Goal: Information Seeking & Learning: Learn about a topic

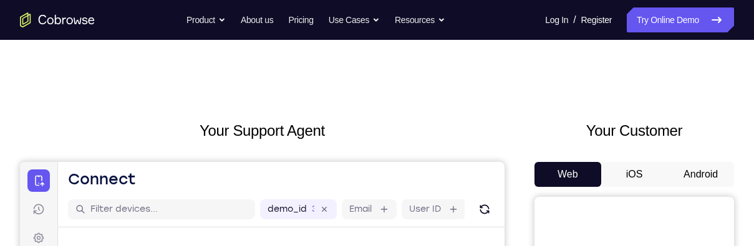
click at [695, 181] on button "Android" at bounding box center [700, 174] width 67 height 25
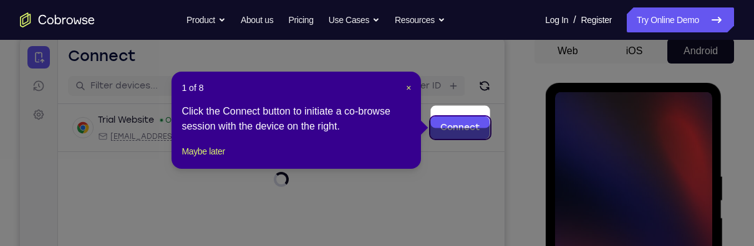
scroll to position [134, 0]
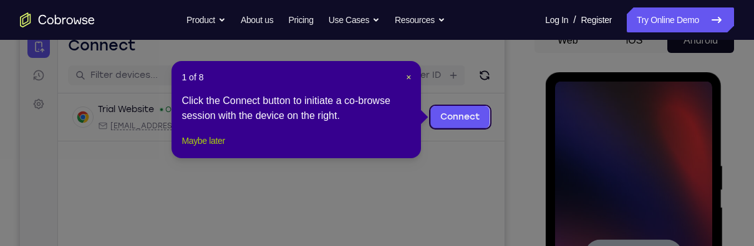
click at [204, 148] on button "Maybe later" at bounding box center [202, 140] width 43 height 15
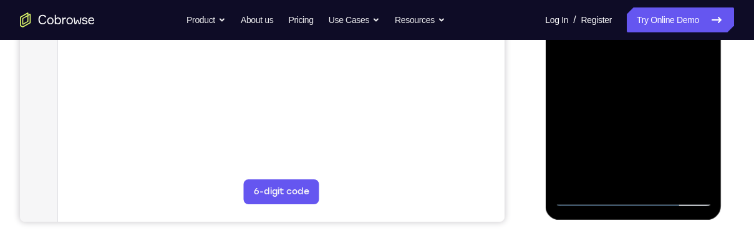
scroll to position [367, 0]
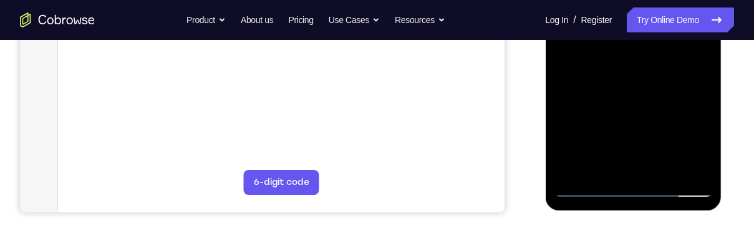
click at [636, 191] on div at bounding box center [632, 23] width 157 height 349
click at [686, 131] on div at bounding box center [632, 23] width 157 height 349
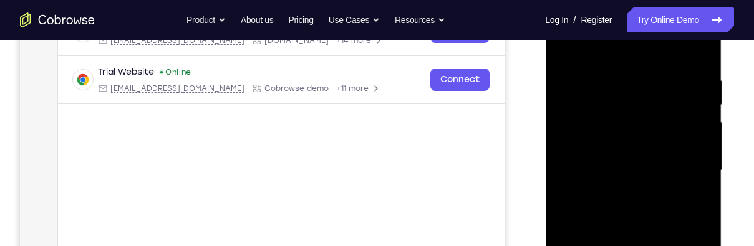
scroll to position [218, 0]
click at [666, 50] on div at bounding box center [632, 172] width 157 height 349
click at [686, 161] on div at bounding box center [632, 172] width 157 height 349
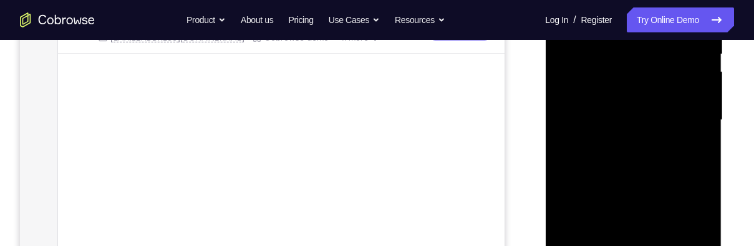
scroll to position [273, 0]
click at [621, 137] on div at bounding box center [632, 117] width 157 height 349
click at [666, 100] on div at bounding box center [632, 117] width 157 height 349
click at [641, 92] on div at bounding box center [632, 117] width 157 height 349
click at [683, 117] on div at bounding box center [632, 117] width 157 height 349
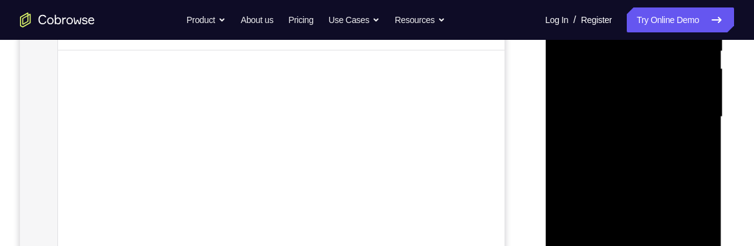
click at [680, 121] on div at bounding box center [632, 117] width 157 height 349
click at [693, 160] on div at bounding box center [632, 117] width 157 height 349
click at [686, 112] on div at bounding box center [632, 117] width 157 height 349
click at [673, 163] on div at bounding box center [632, 117] width 157 height 349
click at [665, 171] on div at bounding box center [632, 117] width 157 height 349
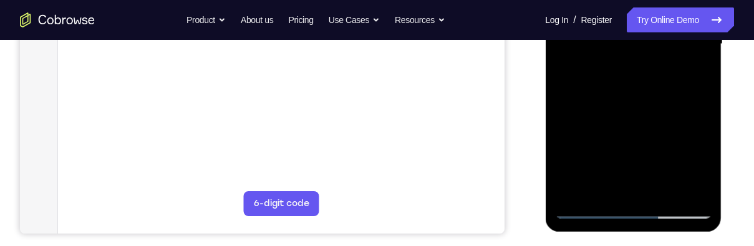
scroll to position [352, 0]
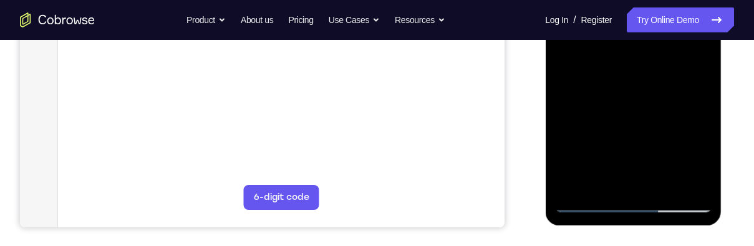
click at [672, 180] on div at bounding box center [632, 37] width 157 height 349
click at [653, 110] on div at bounding box center [632, 37] width 157 height 349
click at [658, 101] on div at bounding box center [632, 37] width 157 height 349
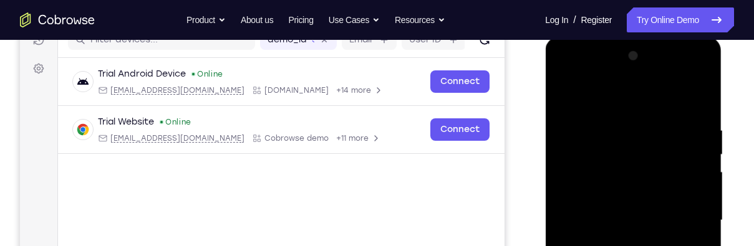
scroll to position [144, 0]
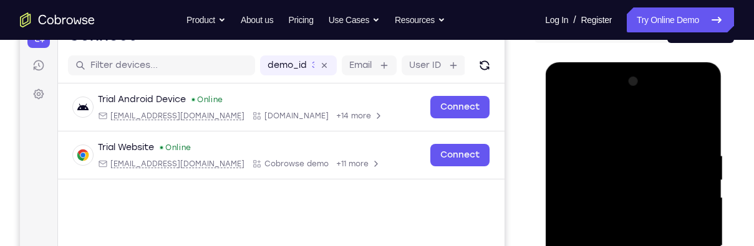
click at [564, 120] on div at bounding box center [632, 246] width 157 height 349
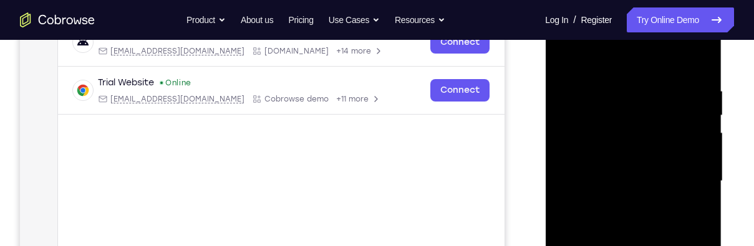
scroll to position [207, 0]
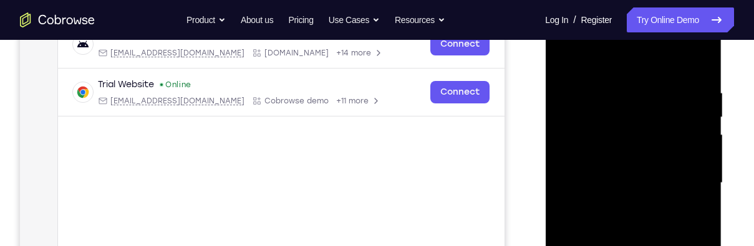
click at [665, 175] on div at bounding box center [632, 183] width 157 height 349
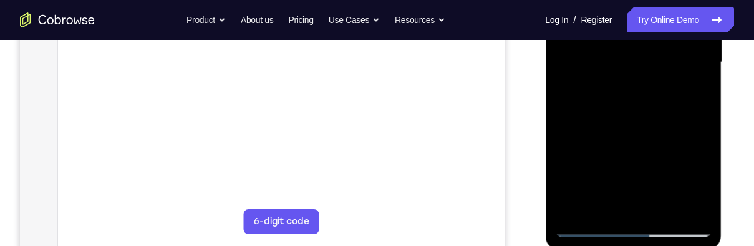
scroll to position [330, 0]
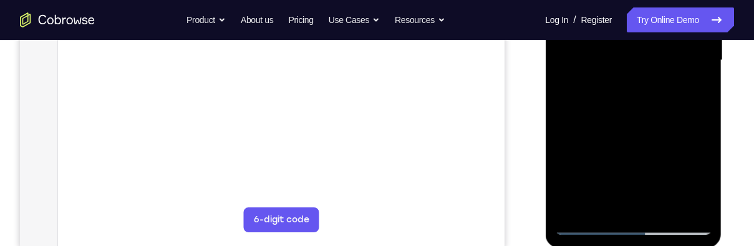
click at [694, 92] on div at bounding box center [632, 60] width 157 height 349
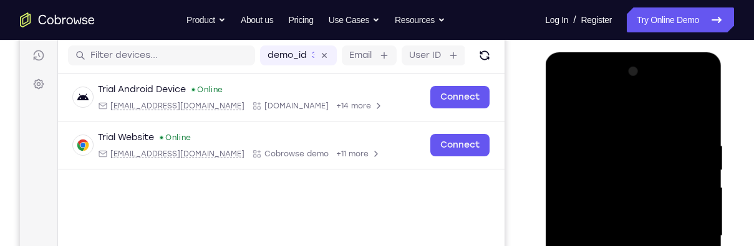
scroll to position [153, 0]
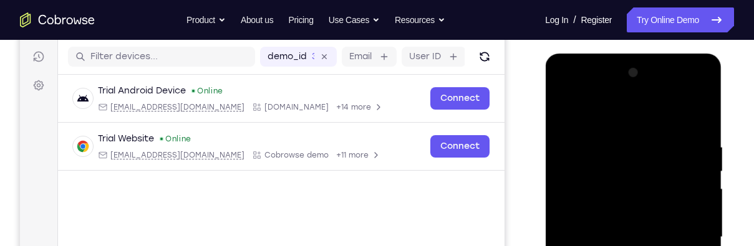
click at [569, 113] on div at bounding box center [632, 237] width 157 height 349
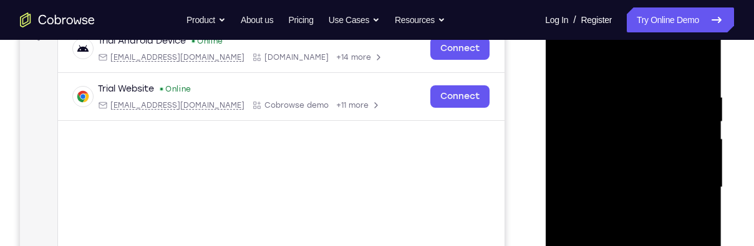
scroll to position [241, 0]
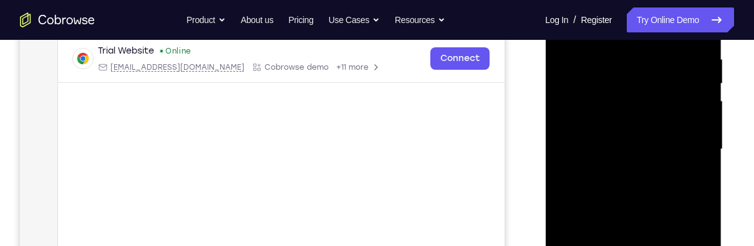
click at [656, 199] on div at bounding box center [632, 149] width 157 height 349
click at [693, 175] on div at bounding box center [632, 149] width 157 height 349
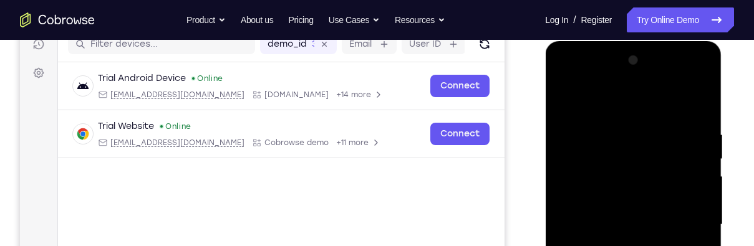
scroll to position [168, 0]
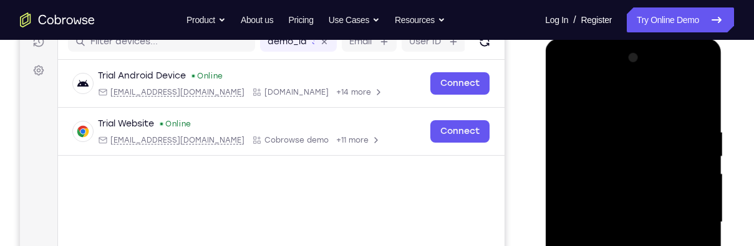
click at [566, 101] on div at bounding box center [632, 222] width 157 height 349
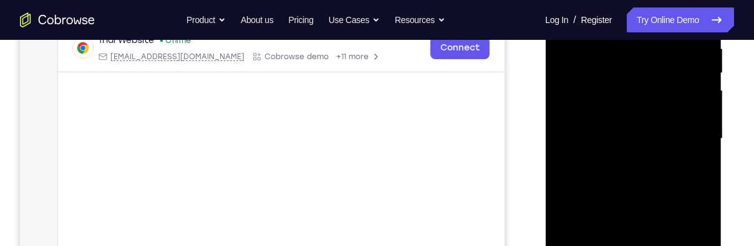
scroll to position [252, 0]
click at [651, 160] on div at bounding box center [632, 137] width 157 height 349
click at [694, 165] on div at bounding box center [632, 137] width 157 height 349
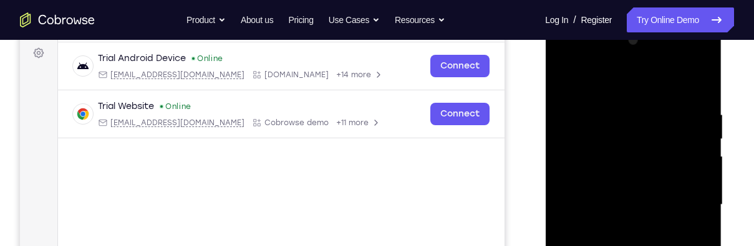
scroll to position [183, 0]
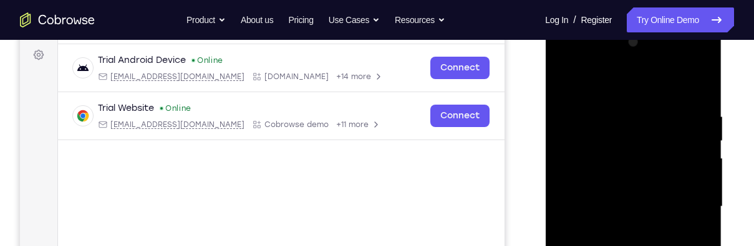
click at [567, 79] on div at bounding box center [632, 206] width 157 height 349
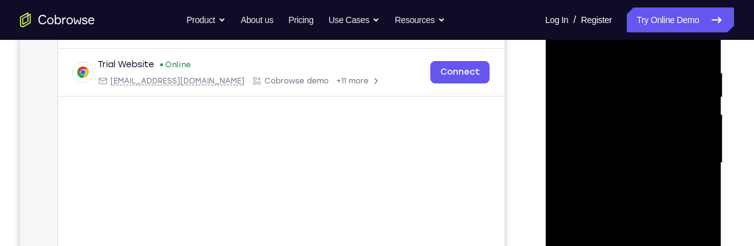
scroll to position [231, 0]
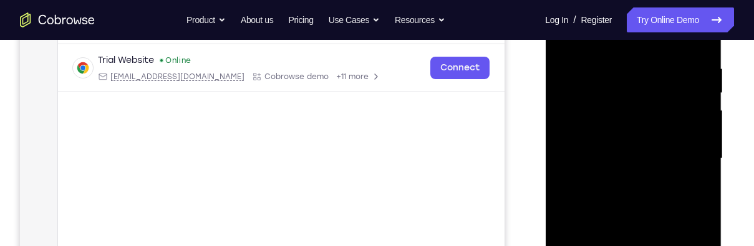
click at [646, 152] on div at bounding box center [632, 158] width 157 height 349
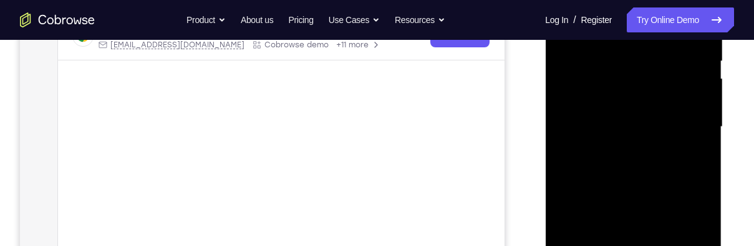
scroll to position [267, 0]
click at [589, 214] on div at bounding box center [632, 122] width 157 height 349
click at [631, 211] on div at bounding box center [632, 122] width 157 height 349
click at [628, 216] on div at bounding box center [632, 122] width 157 height 349
click at [691, 156] on div at bounding box center [632, 122] width 157 height 349
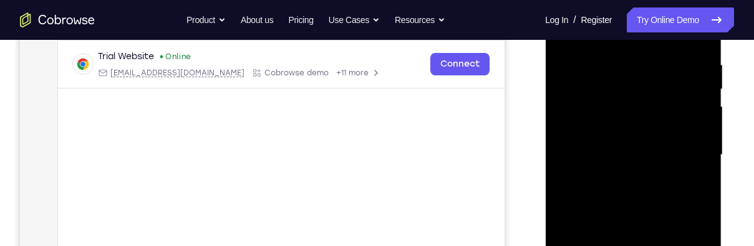
scroll to position [208, 0]
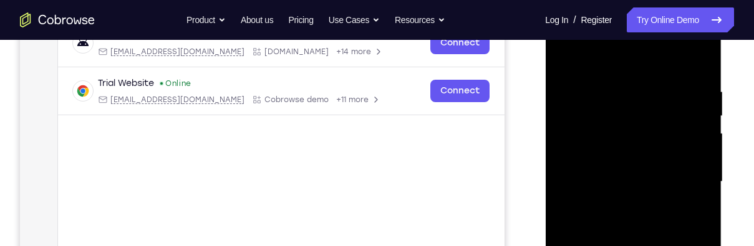
click at [564, 60] on div at bounding box center [632, 181] width 157 height 349
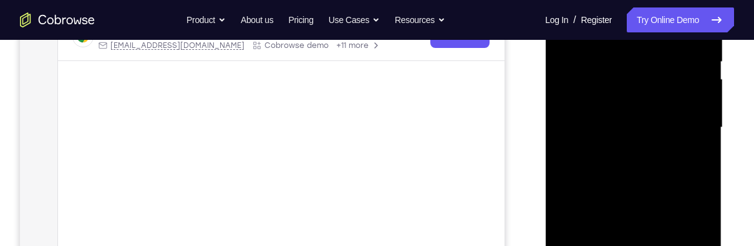
scroll to position [264, 0]
click at [658, 181] on div at bounding box center [632, 126] width 157 height 349
click at [656, 173] on div at bounding box center [632, 126] width 157 height 349
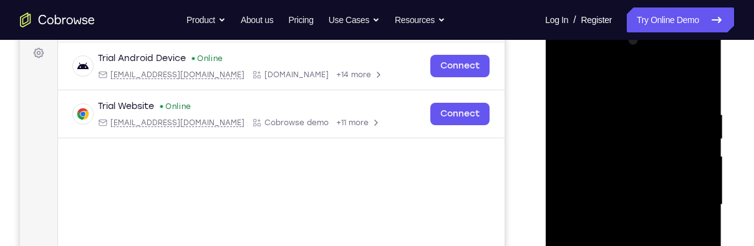
scroll to position [185, 0]
click at [569, 77] on div at bounding box center [632, 205] width 157 height 349
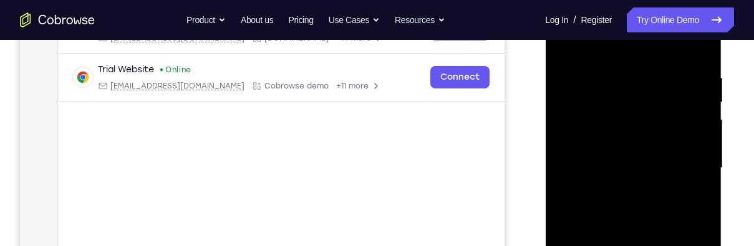
scroll to position [233, 0]
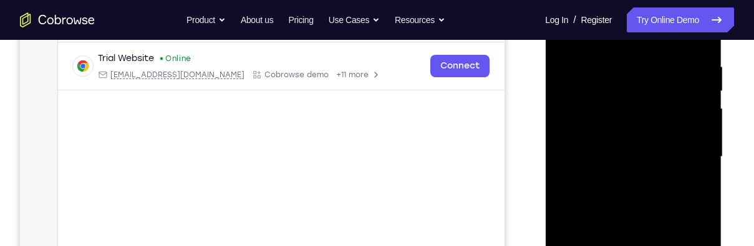
click at [668, 151] on div at bounding box center [632, 157] width 157 height 349
click at [691, 186] on div at bounding box center [632, 157] width 157 height 349
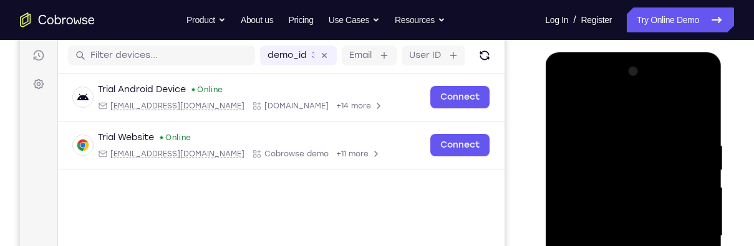
scroll to position [153, 0]
click at [569, 112] on div at bounding box center [632, 236] width 157 height 349
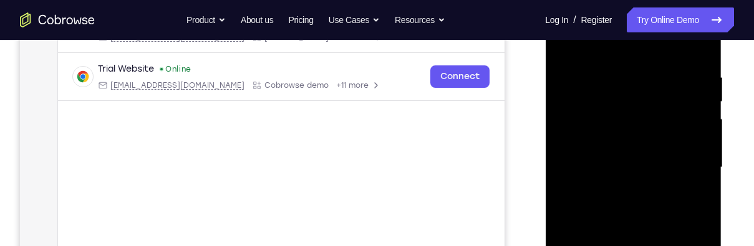
scroll to position [178, 0]
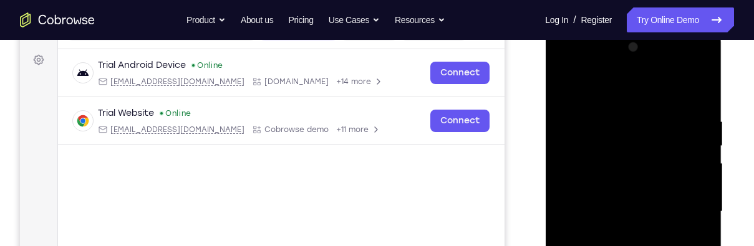
click at [570, 87] on div at bounding box center [632, 211] width 157 height 349
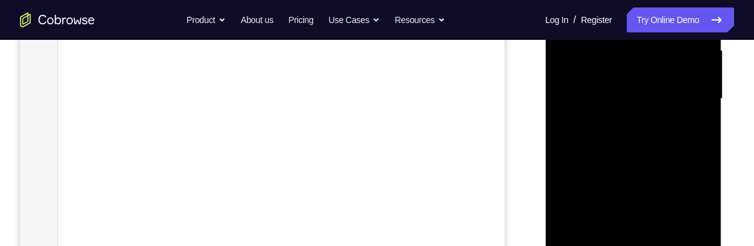
scroll to position [299, 0]
click at [665, 231] on div at bounding box center [632, 91] width 157 height 349
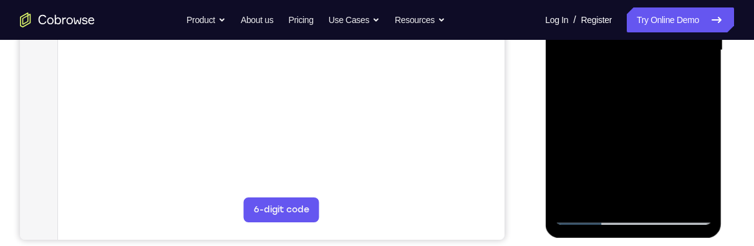
scroll to position [352, 0]
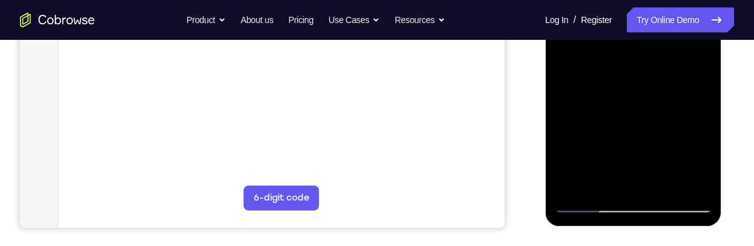
click at [667, 80] on div at bounding box center [632, 38] width 157 height 349
click at [646, 149] on div at bounding box center [632, 38] width 157 height 349
click at [688, 151] on div at bounding box center [632, 38] width 157 height 349
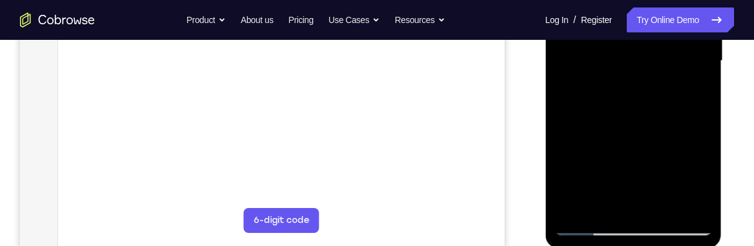
scroll to position [314, 0]
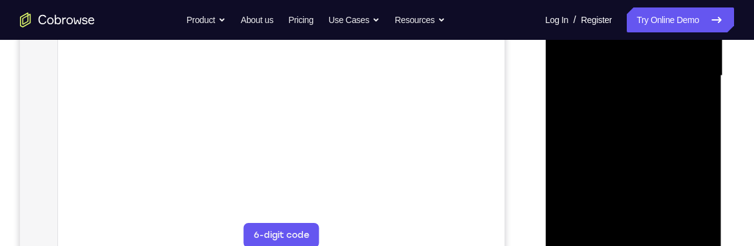
click at [693, 106] on div at bounding box center [632, 76] width 157 height 349
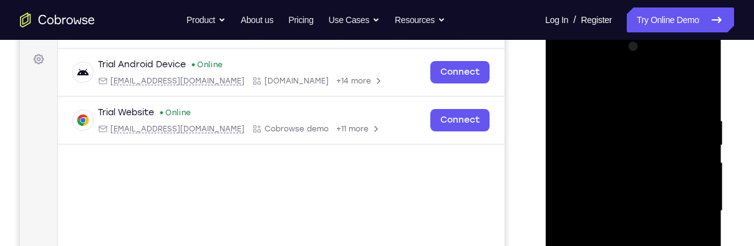
scroll to position [175, 0]
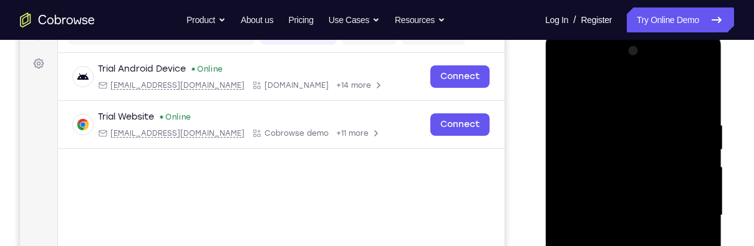
click at [564, 84] on div at bounding box center [632, 215] width 157 height 349
click at [563, 89] on div at bounding box center [632, 215] width 157 height 349
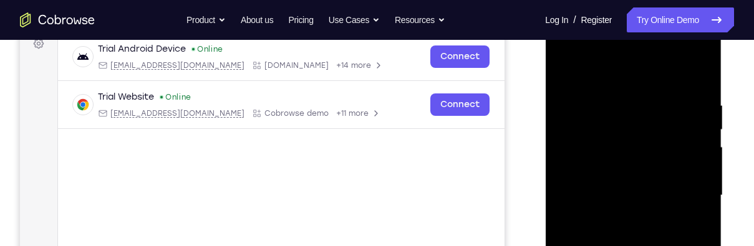
scroll to position [193, 0]
click at [617, 94] on div at bounding box center [632, 196] width 157 height 349
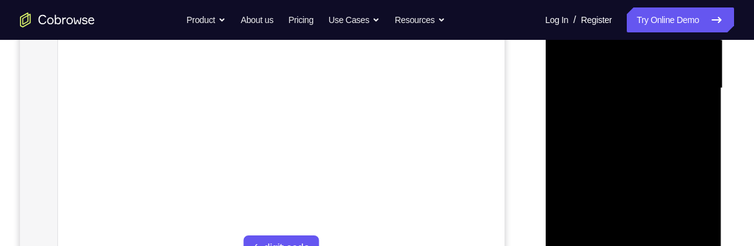
scroll to position [334, 0]
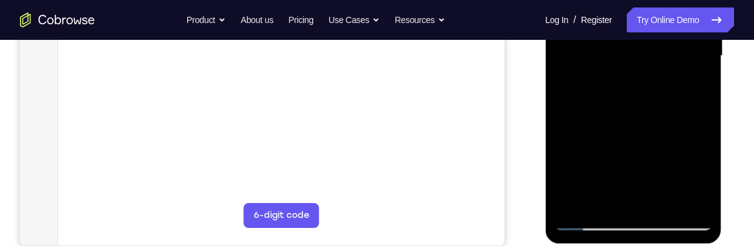
click at [678, 197] on div at bounding box center [632, 56] width 157 height 349
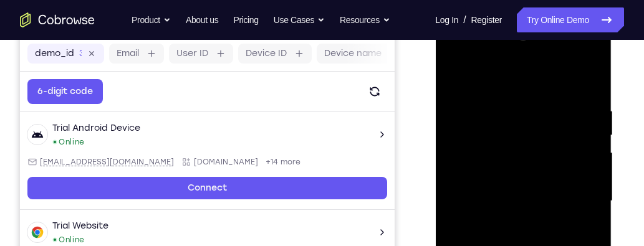
scroll to position [186, 0]
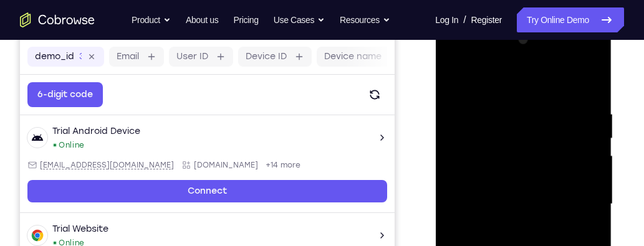
click at [585, 85] on div at bounding box center [522, 204] width 157 height 349
click at [547, 104] on div at bounding box center [522, 204] width 157 height 349
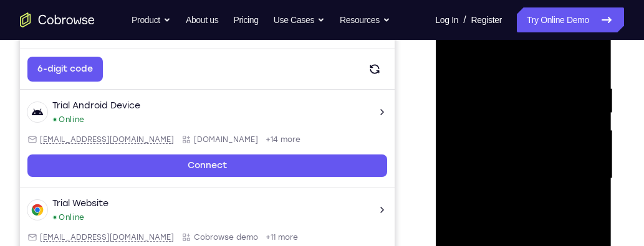
scroll to position [213, 0]
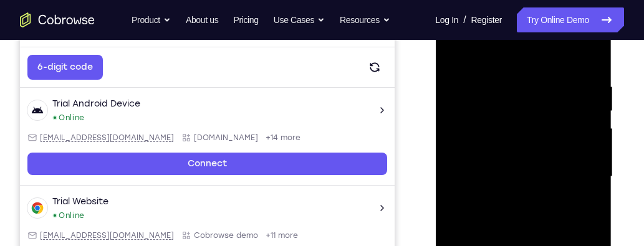
click at [587, 61] on div at bounding box center [522, 176] width 157 height 349
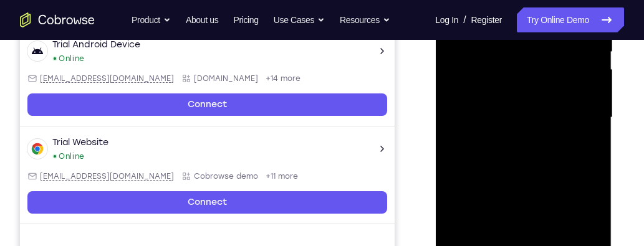
scroll to position [273, 0]
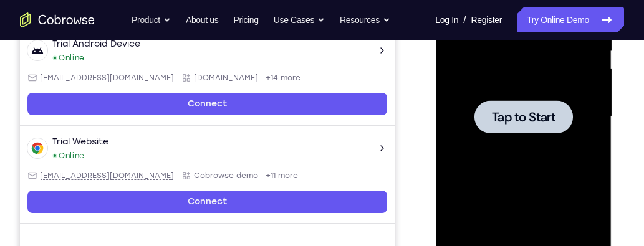
click at [549, 190] on div at bounding box center [522, 117] width 157 height 349
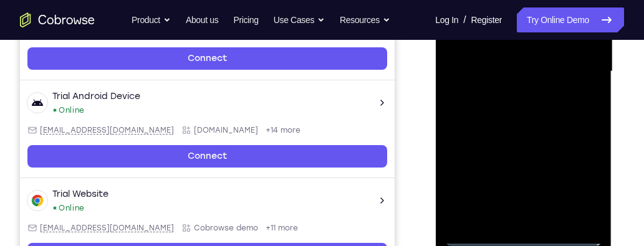
scroll to position [355, 0]
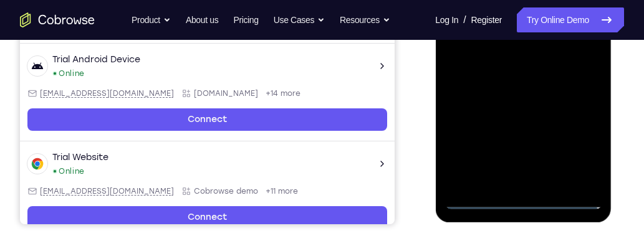
click at [527, 198] on div at bounding box center [522, 34] width 157 height 349
click at [584, 146] on div at bounding box center [522, 34] width 157 height 349
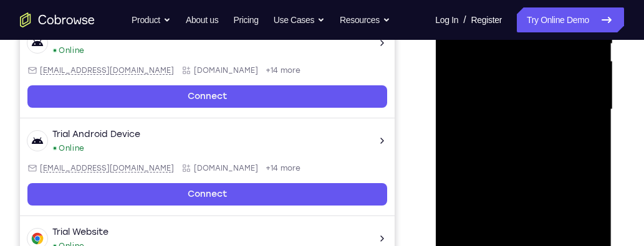
scroll to position [221, 0]
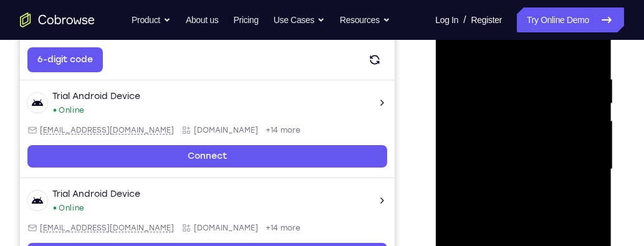
click at [560, 49] on div at bounding box center [522, 169] width 157 height 349
click at [574, 163] on div at bounding box center [522, 169] width 157 height 349
click at [499, 190] on div at bounding box center [522, 169] width 157 height 349
click at [513, 185] on div at bounding box center [522, 169] width 157 height 349
click at [509, 192] on div at bounding box center [522, 169] width 157 height 349
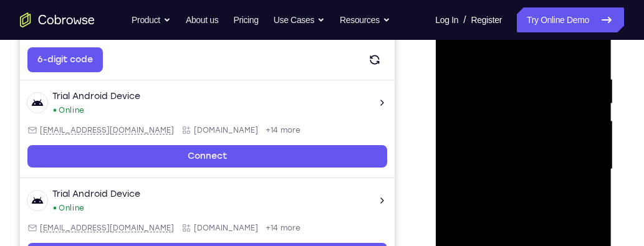
click at [566, 151] on div at bounding box center [522, 169] width 157 height 349
click at [531, 161] on div at bounding box center [522, 169] width 157 height 349
click at [556, 146] on div at bounding box center [522, 169] width 157 height 349
click at [571, 175] on div at bounding box center [522, 169] width 157 height 349
click at [559, 221] on div at bounding box center [522, 169] width 157 height 349
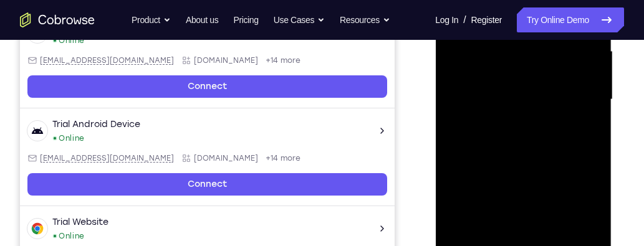
scroll to position [300, 0]
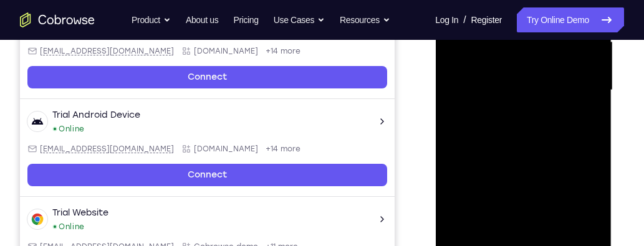
click at [555, 234] on div at bounding box center [522, 90] width 157 height 349
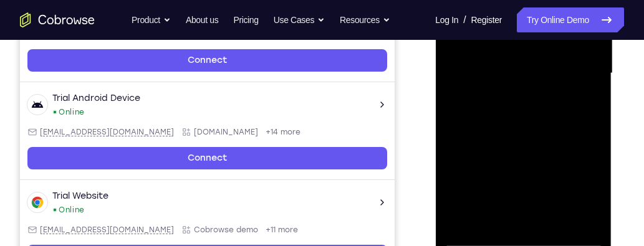
scroll to position [304, 0]
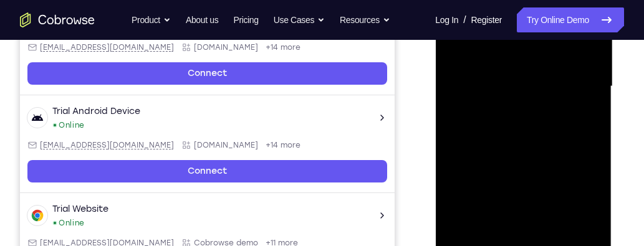
click at [560, 156] on div at bounding box center [522, 86] width 157 height 349
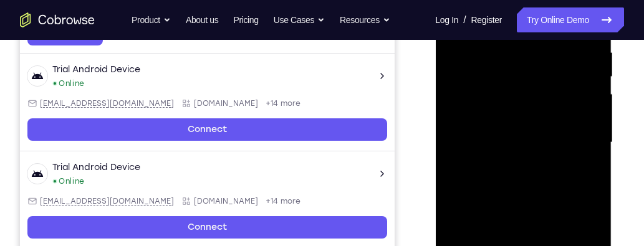
scroll to position [238, 0]
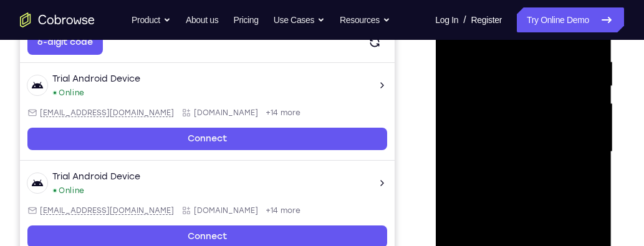
click at [556, 110] on div at bounding box center [522, 152] width 157 height 349
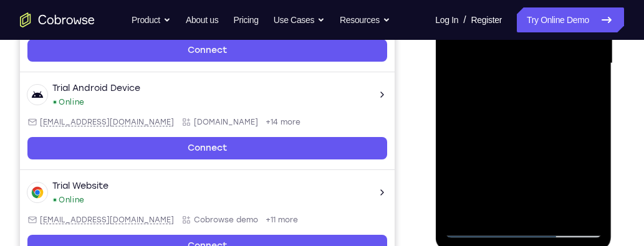
scroll to position [328, 0]
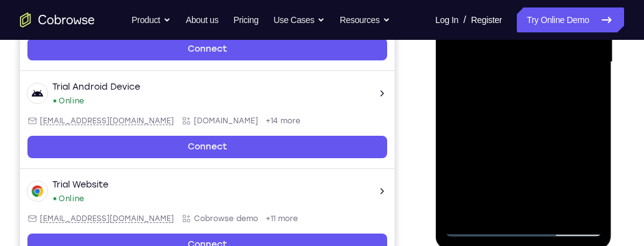
click at [501, 209] on div at bounding box center [522, 62] width 157 height 349
click at [572, 95] on div at bounding box center [522, 62] width 157 height 349
click at [582, 92] on div at bounding box center [522, 62] width 157 height 349
click at [588, 90] on div at bounding box center [522, 62] width 157 height 349
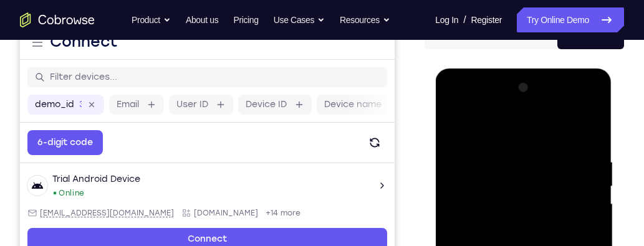
scroll to position [137, 0]
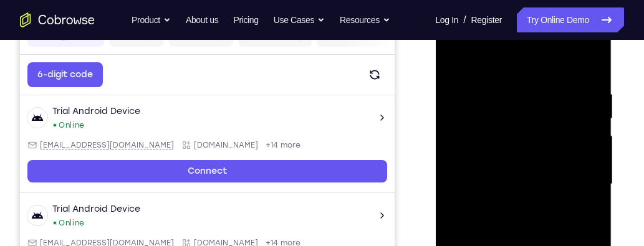
scroll to position [190, 0]
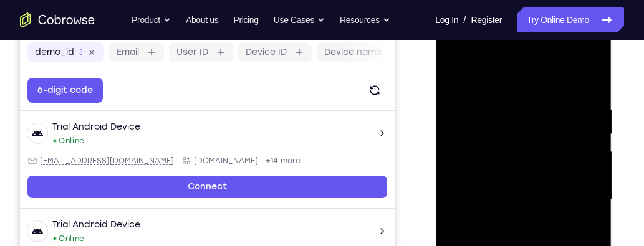
click at [460, 79] on div at bounding box center [522, 200] width 157 height 349
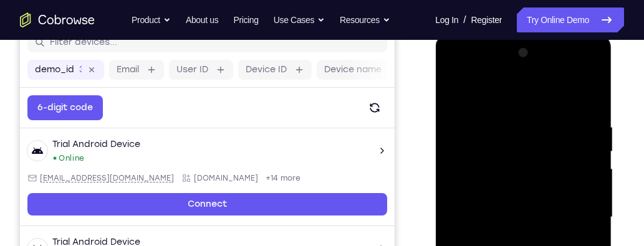
scroll to position [156, 0]
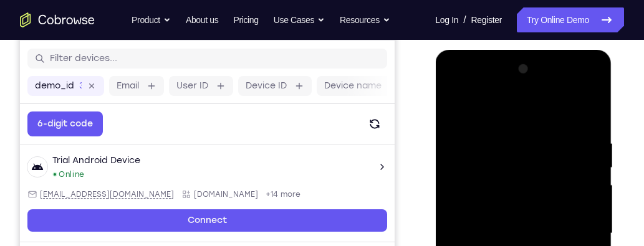
click at [504, 125] on div at bounding box center [522, 233] width 157 height 349
click at [588, 186] on div at bounding box center [522, 233] width 157 height 349
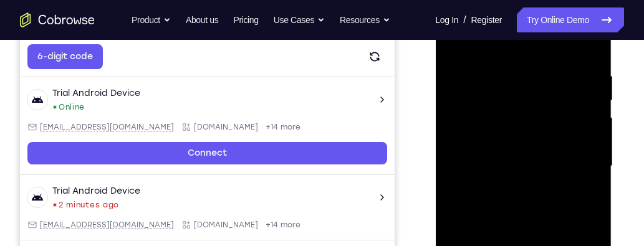
scroll to position [225, 0]
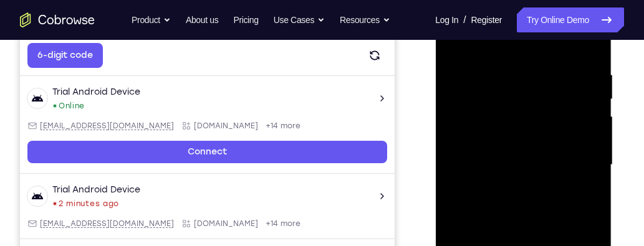
click at [584, 50] on div at bounding box center [522, 165] width 157 height 349
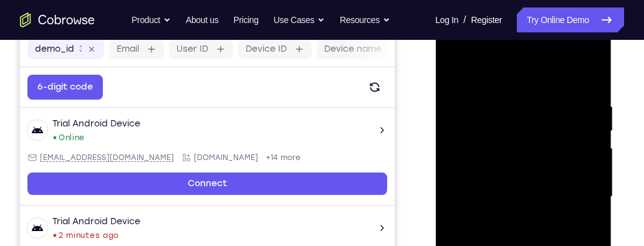
scroll to position [221, 0]
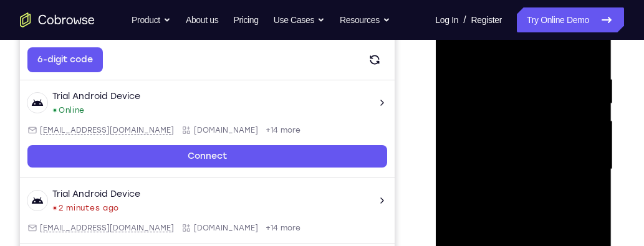
click at [550, 77] on div at bounding box center [522, 169] width 157 height 349
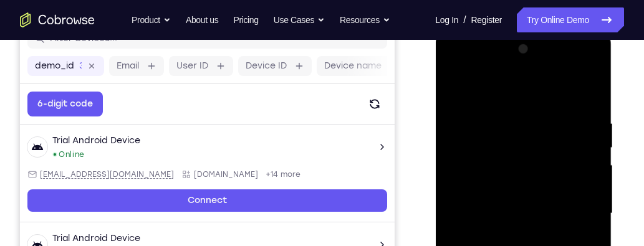
scroll to position [171, 0]
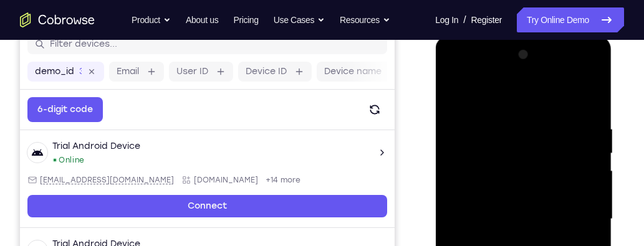
click at [586, 105] on div at bounding box center [522, 219] width 157 height 349
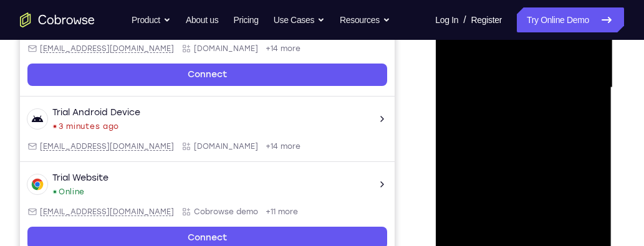
scroll to position [303, 0]
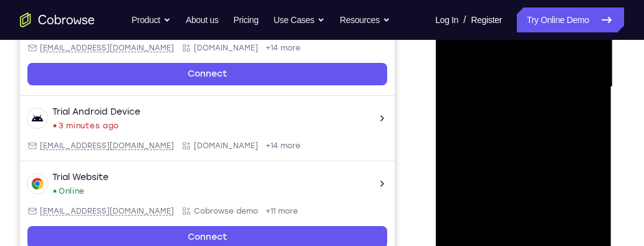
click at [556, 235] on div at bounding box center [522, 87] width 157 height 349
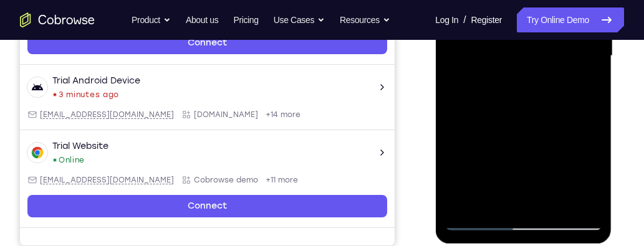
scroll to position [342, 0]
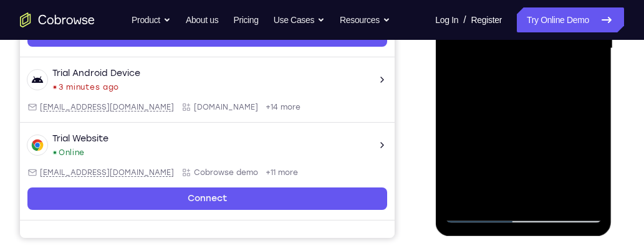
click at [556, 193] on div at bounding box center [522, 48] width 157 height 349
click at [556, 194] on div at bounding box center [522, 48] width 157 height 349
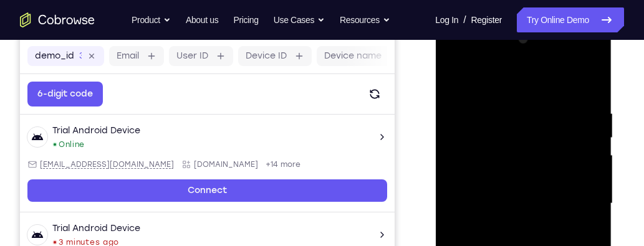
scroll to position [185, 0]
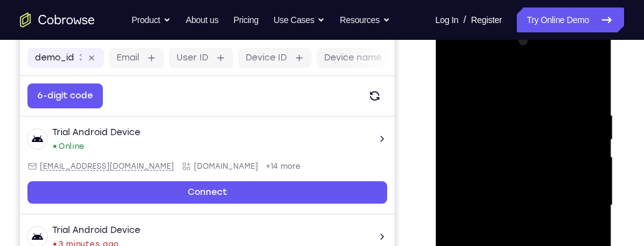
click at [458, 79] on div at bounding box center [522, 205] width 157 height 349
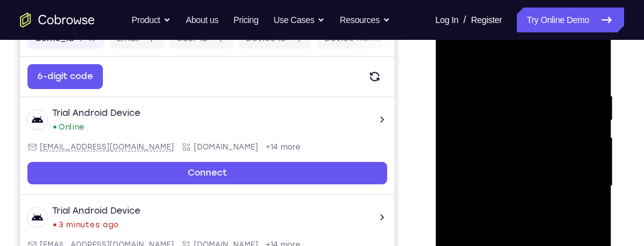
scroll to position [218, 0]
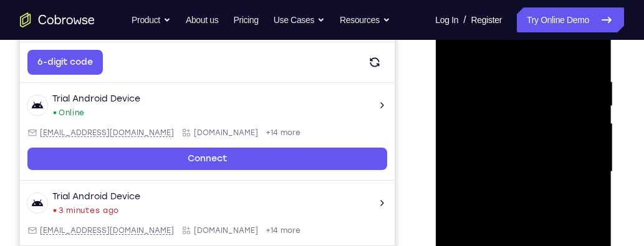
click at [543, 215] on div at bounding box center [522, 172] width 157 height 349
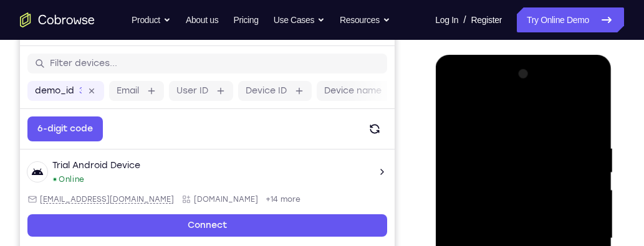
scroll to position [148, 0]
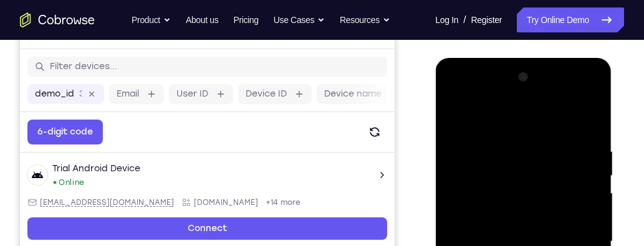
click at [459, 93] on div at bounding box center [522, 241] width 157 height 349
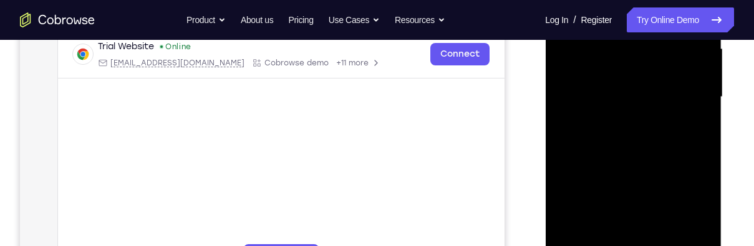
scroll to position [305, 0]
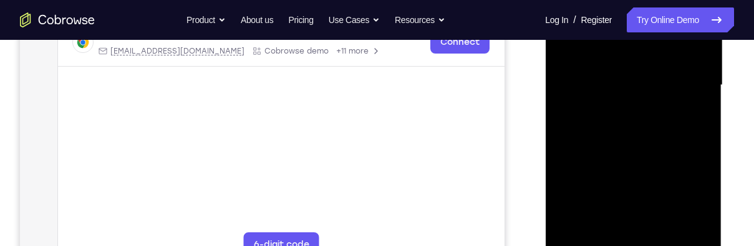
click at [684, 204] on div at bounding box center [632, 85] width 157 height 349
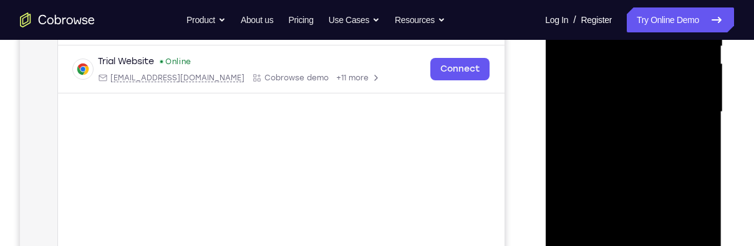
scroll to position [214, 0]
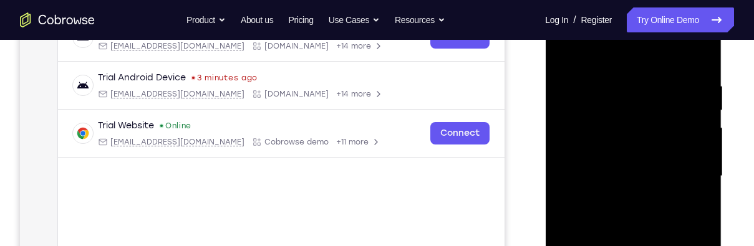
click at [569, 49] on div at bounding box center [632, 176] width 157 height 349
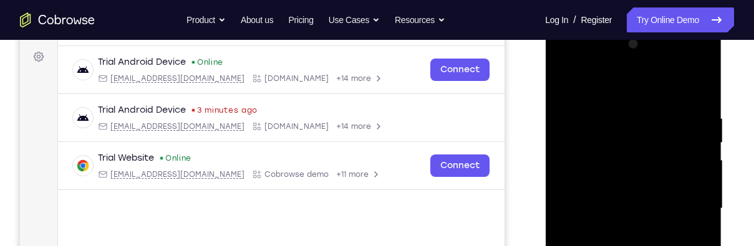
scroll to position [177, 0]
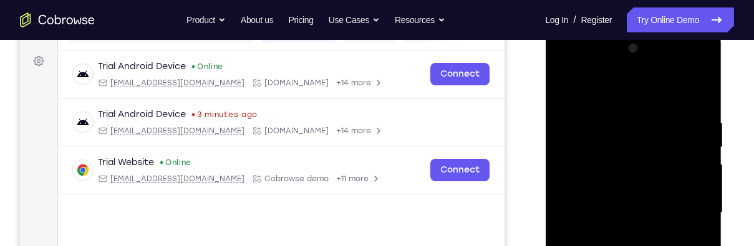
click at [571, 84] on div at bounding box center [632, 213] width 157 height 349
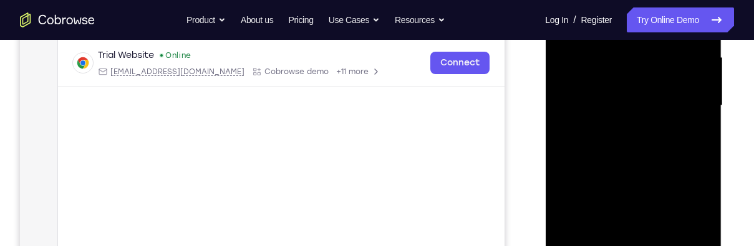
scroll to position [305, 0]
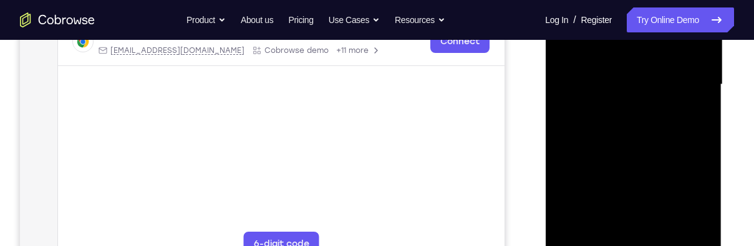
click at [707, 136] on div at bounding box center [632, 84] width 157 height 349
click at [569, 134] on div at bounding box center [632, 84] width 157 height 349
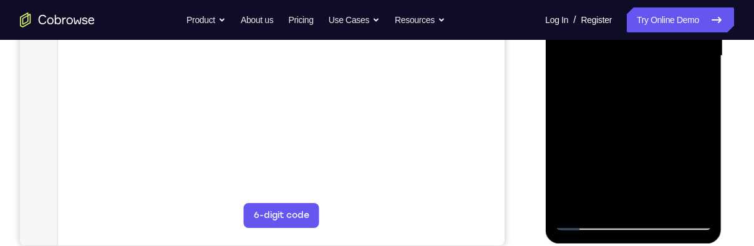
scroll to position [320, 0]
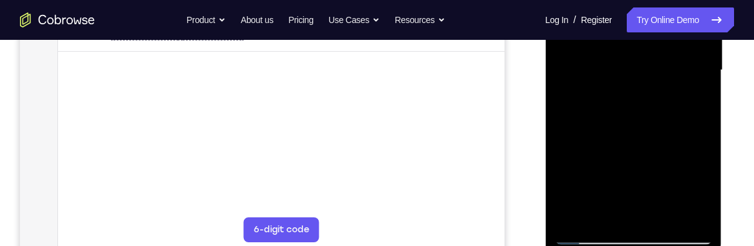
click at [636, 236] on div at bounding box center [632, 70] width 157 height 349
click at [682, 187] on div at bounding box center [632, 70] width 157 height 349
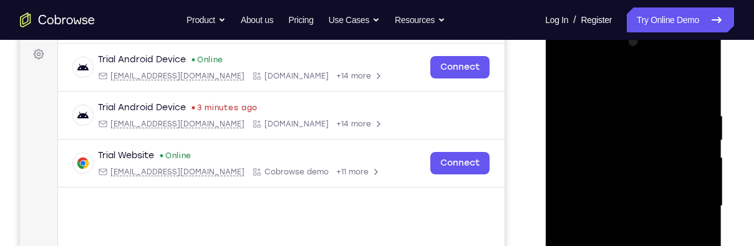
scroll to position [175, 0]
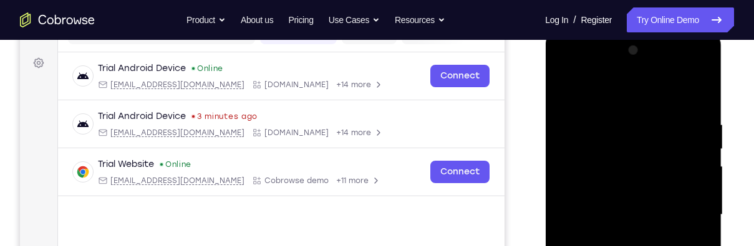
click at [686, 66] on div at bounding box center [632, 215] width 157 height 349
click at [582, 75] on div at bounding box center [632, 215] width 157 height 349
click at [614, 136] on div at bounding box center [632, 215] width 157 height 349
click at [612, 147] on div at bounding box center [632, 215] width 157 height 349
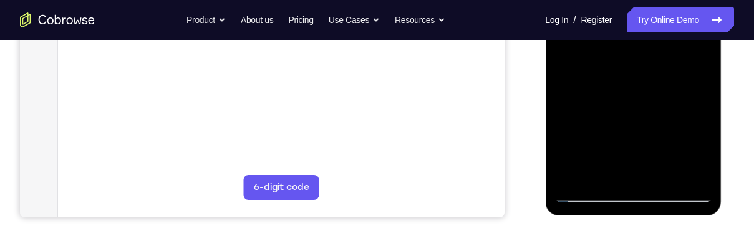
scroll to position [362, 0]
click at [635, 199] on div at bounding box center [632, 28] width 157 height 349
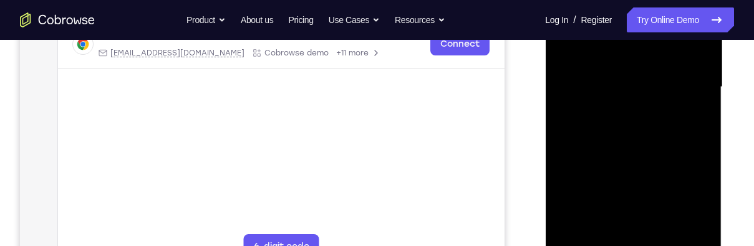
scroll to position [271, 0]
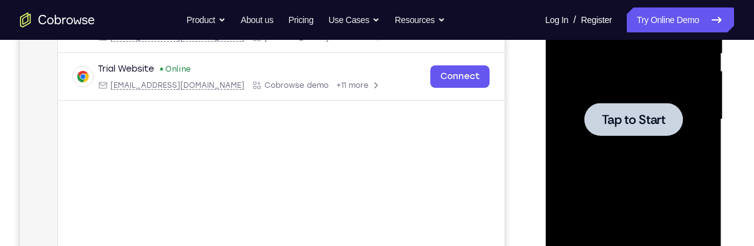
click at [656, 206] on div at bounding box center [632, 119] width 157 height 349
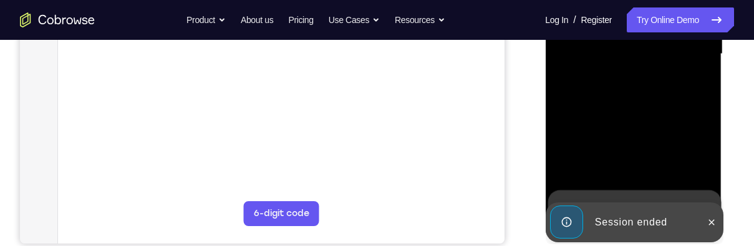
scroll to position [343, 0]
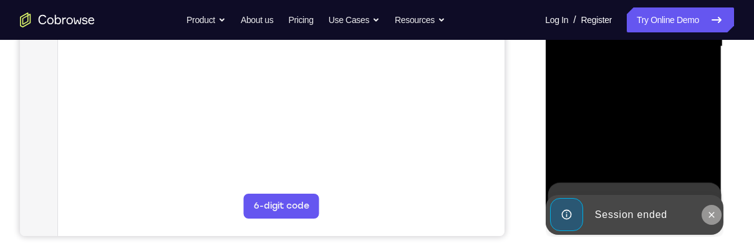
click at [712, 217] on icon at bounding box center [711, 215] width 10 height 10
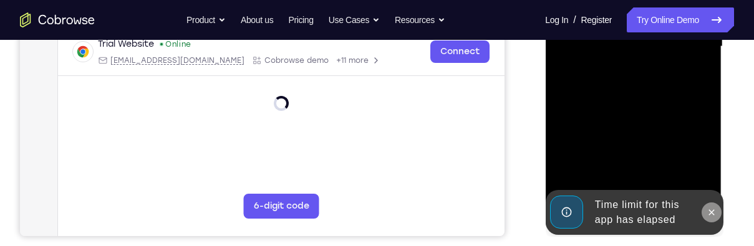
click at [703, 215] on button at bounding box center [711, 213] width 20 height 20
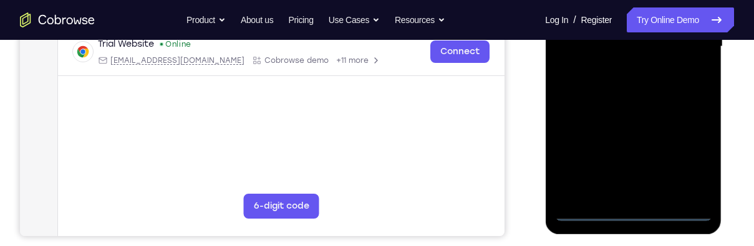
click at [641, 213] on div at bounding box center [632, 46] width 157 height 349
click at [691, 161] on div at bounding box center [632, 46] width 157 height 349
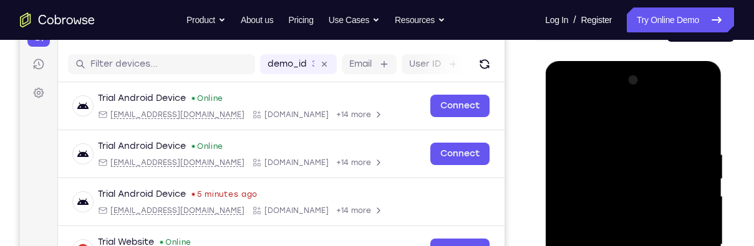
scroll to position [132, 0]
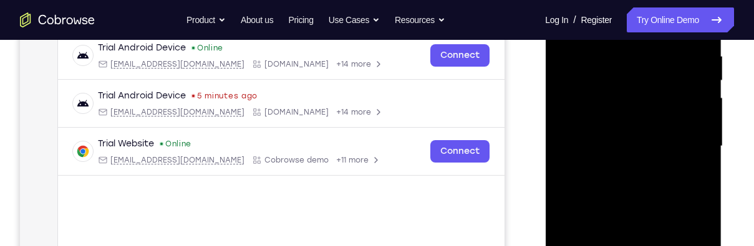
scroll to position [243, 0]
click at [688, 146] on div at bounding box center [632, 147] width 157 height 349
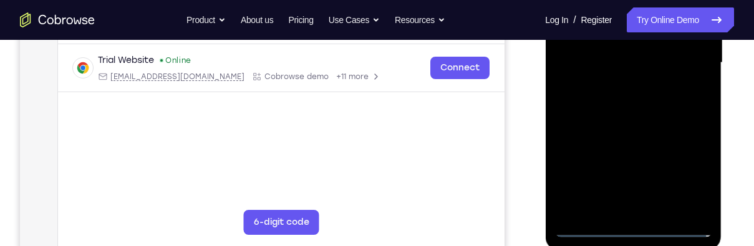
scroll to position [332, 0]
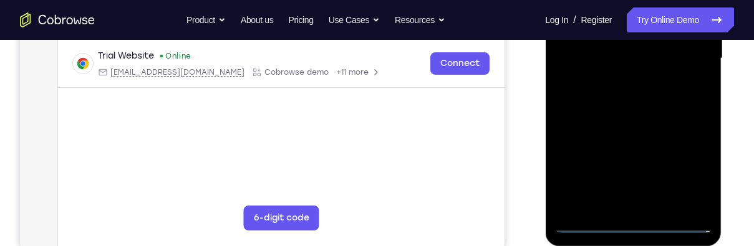
click at [621, 209] on div at bounding box center [632, 58] width 157 height 349
click at [666, 58] on div at bounding box center [632, 58] width 157 height 349
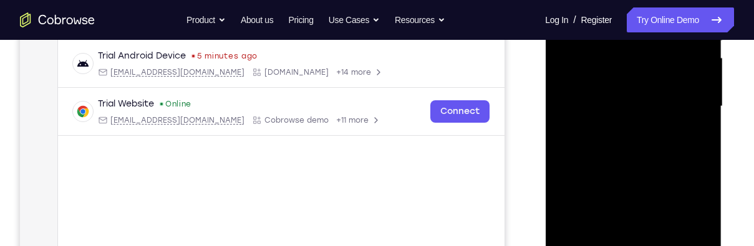
scroll to position [283, 0]
click at [655, 85] on div at bounding box center [632, 107] width 157 height 349
click at [669, 110] on div at bounding box center [632, 107] width 157 height 349
click at [678, 153] on div at bounding box center [632, 107] width 157 height 349
click at [666, 160] on div at bounding box center [632, 107] width 157 height 349
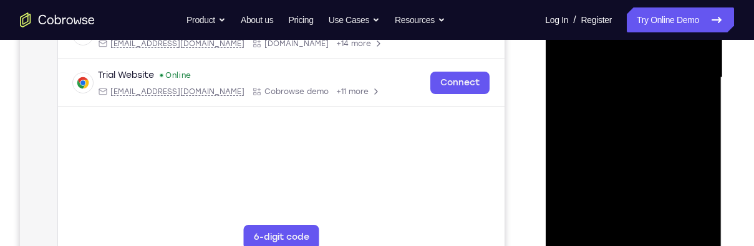
scroll to position [307, 0]
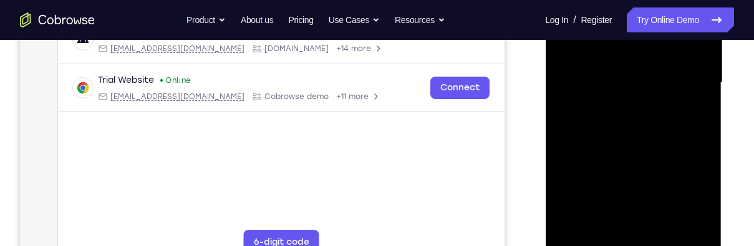
click at [696, 101] on div at bounding box center [632, 82] width 157 height 349
click at [626, 160] on div at bounding box center [632, 82] width 157 height 349
click at [708, 137] on div at bounding box center [632, 82] width 157 height 349
click at [706, 147] on div at bounding box center [632, 82] width 157 height 349
click at [710, 144] on div at bounding box center [632, 82] width 157 height 349
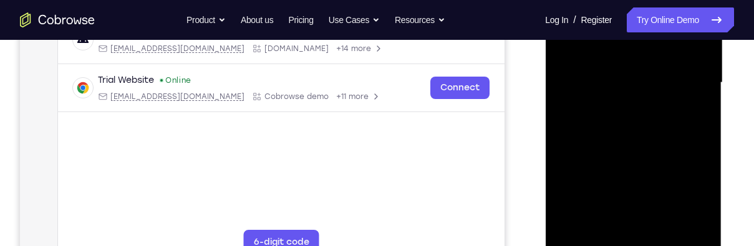
click at [613, 168] on div at bounding box center [632, 82] width 157 height 349
click at [574, 234] on div at bounding box center [632, 82] width 157 height 349
click at [578, 233] on div at bounding box center [632, 82] width 157 height 349
click at [576, 234] on div at bounding box center [632, 82] width 157 height 349
click at [578, 231] on div at bounding box center [632, 82] width 157 height 349
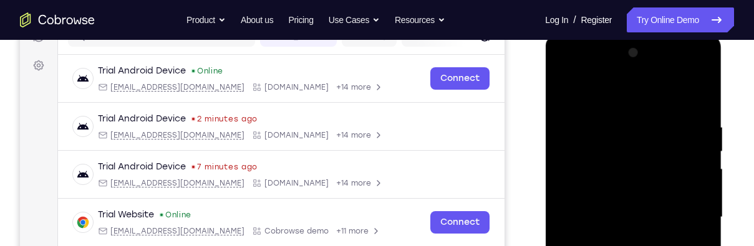
scroll to position [173, 0]
click at [613, 123] on div at bounding box center [632, 217] width 157 height 349
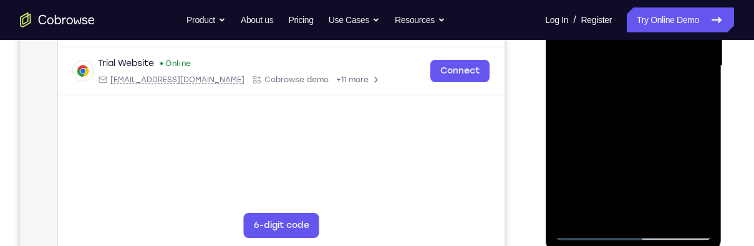
scroll to position [325, 0]
click at [681, 206] on div at bounding box center [632, 65] width 157 height 349
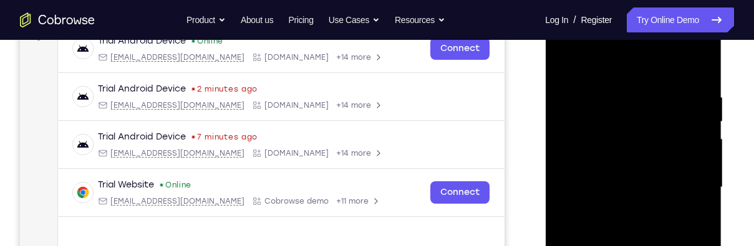
scroll to position [182, 0]
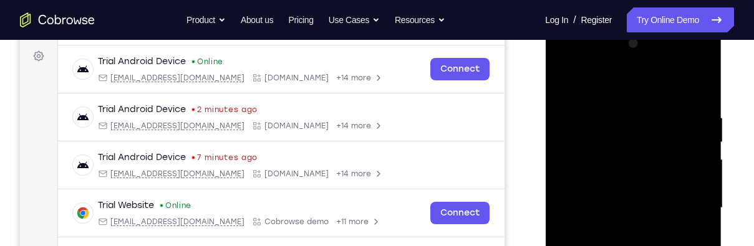
click at [695, 187] on div at bounding box center [632, 208] width 157 height 349
click at [698, 92] on div at bounding box center [632, 208] width 157 height 349
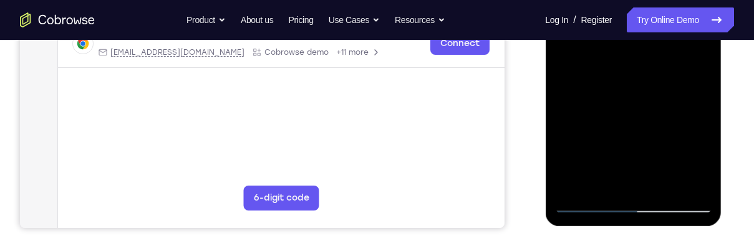
scroll to position [371, 0]
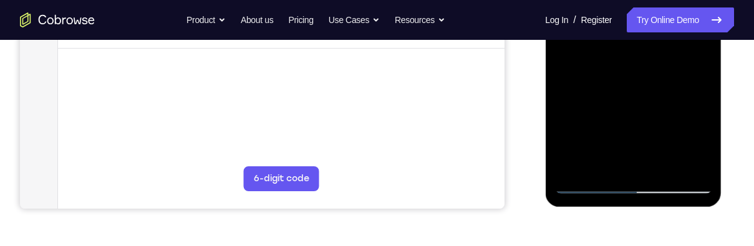
click at [609, 164] on div at bounding box center [632, 19] width 157 height 349
click at [635, 184] on div at bounding box center [632, 19] width 157 height 349
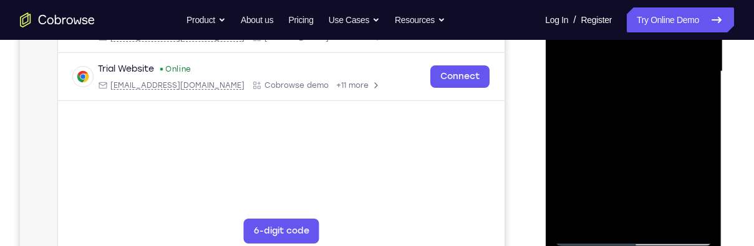
scroll to position [276, 0]
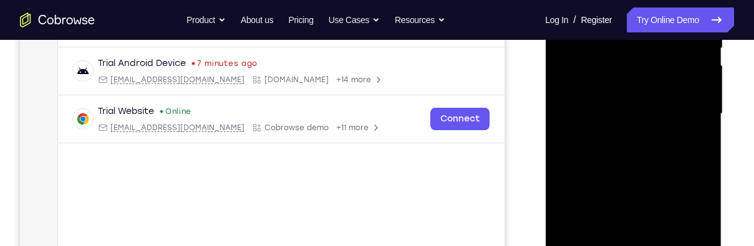
click at [691, 215] on div at bounding box center [632, 114] width 157 height 349
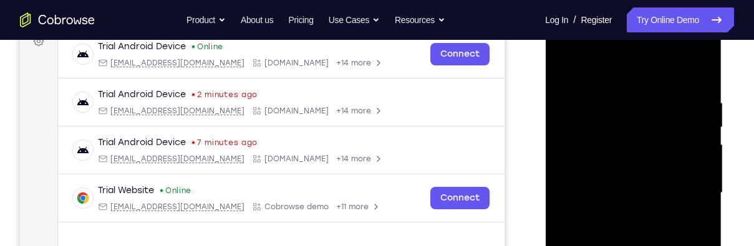
scroll to position [190, 0]
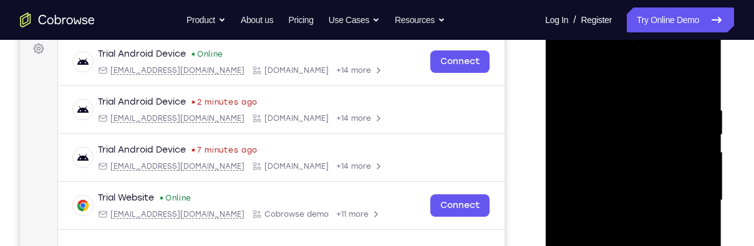
click at [689, 60] on div at bounding box center [632, 200] width 157 height 349
click at [586, 56] on div at bounding box center [632, 200] width 157 height 349
click at [636, 124] on div at bounding box center [632, 200] width 157 height 349
click at [655, 151] on div at bounding box center [632, 200] width 157 height 349
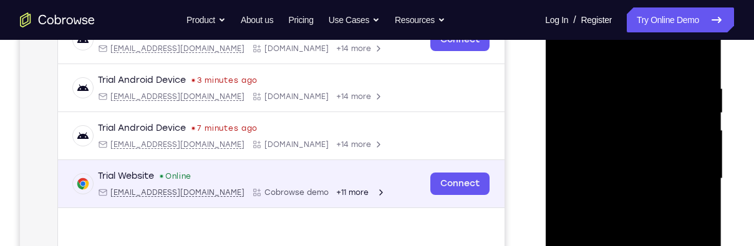
scroll to position [205, 0]
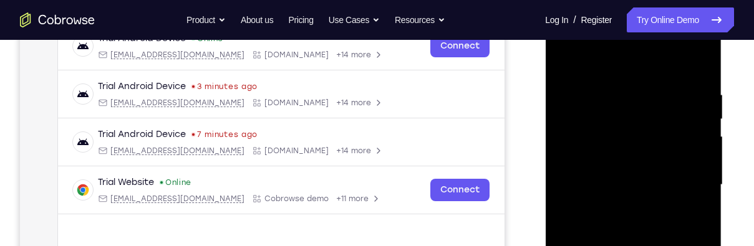
click at [700, 90] on div at bounding box center [632, 185] width 157 height 349
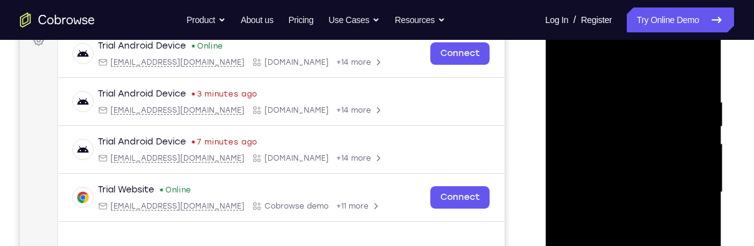
scroll to position [186, 0]
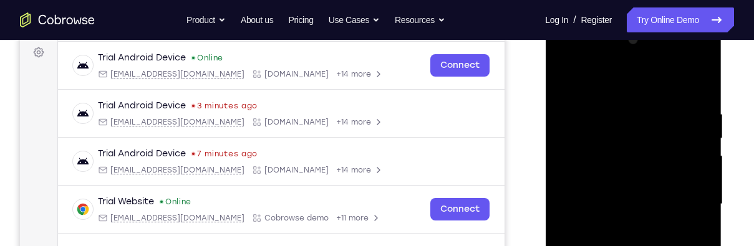
click at [666, 98] on div at bounding box center [632, 204] width 157 height 349
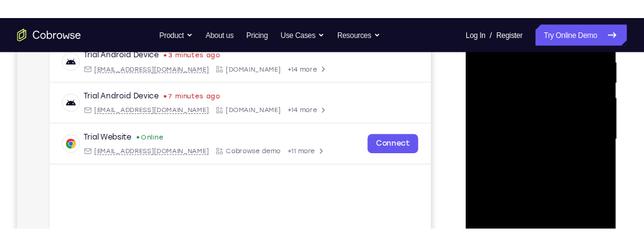
scroll to position [247, 0]
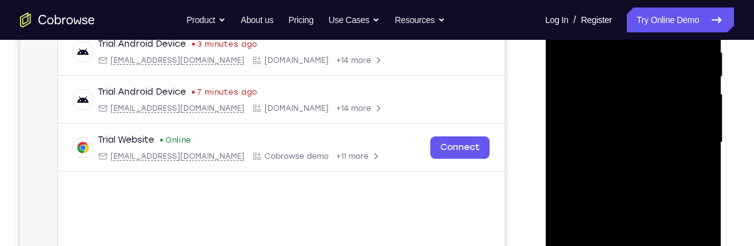
click at [678, 93] on div at bounding box center [632, 142] width 157 height 349
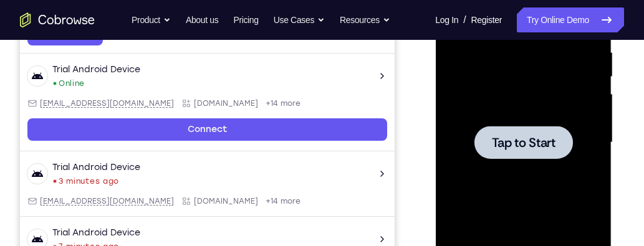
click at [299, 163] on div "Trial Android Device 3 minutes ago [EMAIL_ADDRESS][DOMAIN_NAME] [DOMAIN_NAME] +…" at bounding box center [207, 173] width 360 height 25
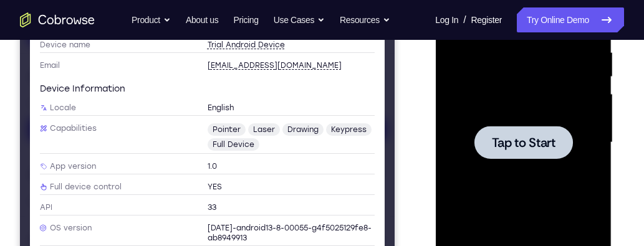
scroll to position [0, 0]
